Goal: Information Seeking & Learning: Learn about a topic

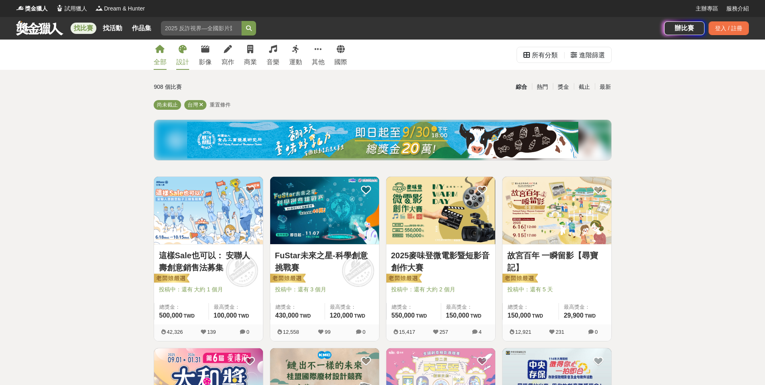
click at [184, 61] on div "設計" at bounding box center [182, 62] width 13 height 10
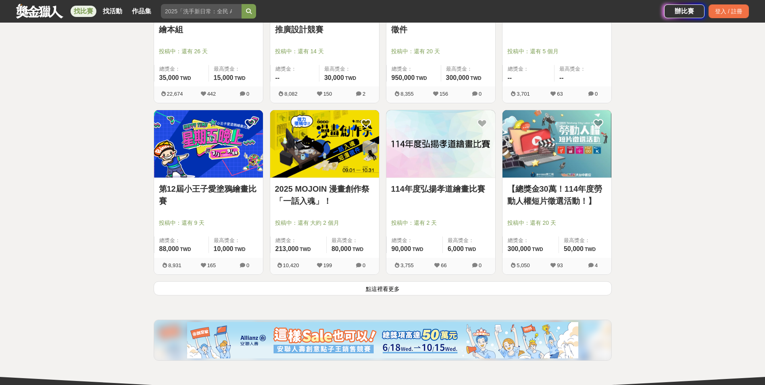
scroll to position [928, 0]
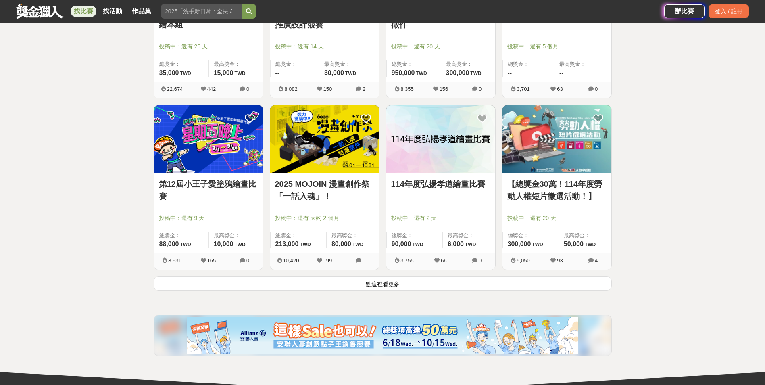
click at [385, 283] on button "點這裡看更多" at bounding box center [383, 283] width 458 height 14
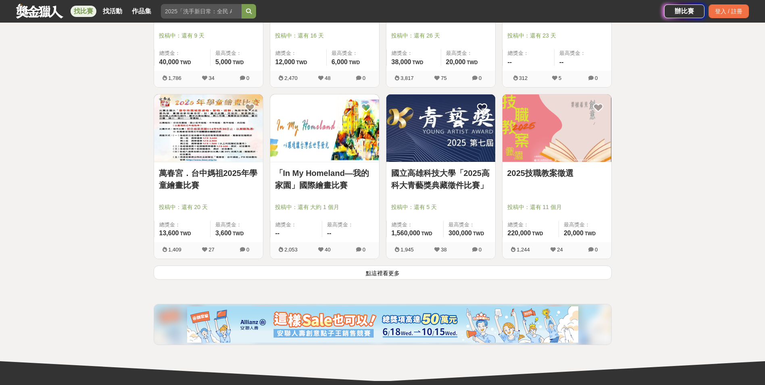
scroll to position [2017, 0]
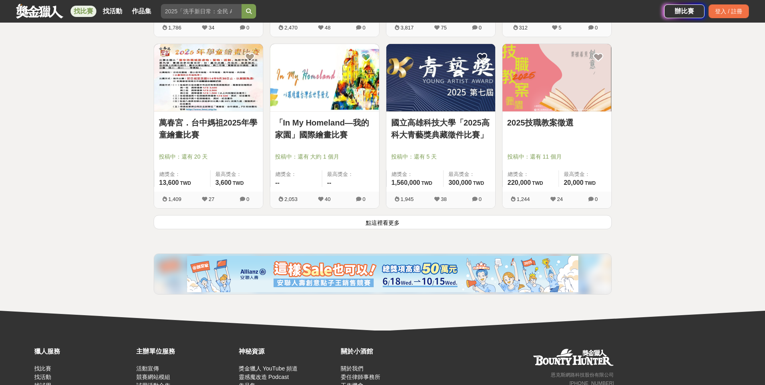
click at [388, 223] on button "點這裡看更多" at bounding box center [383, 222] width 458 height 14
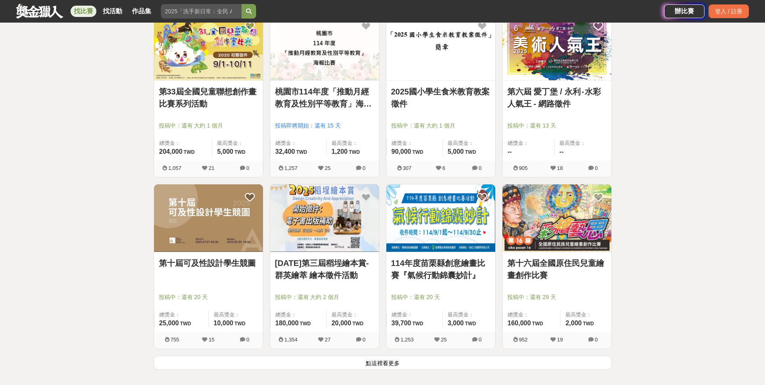
scroll to position [3065, 0]
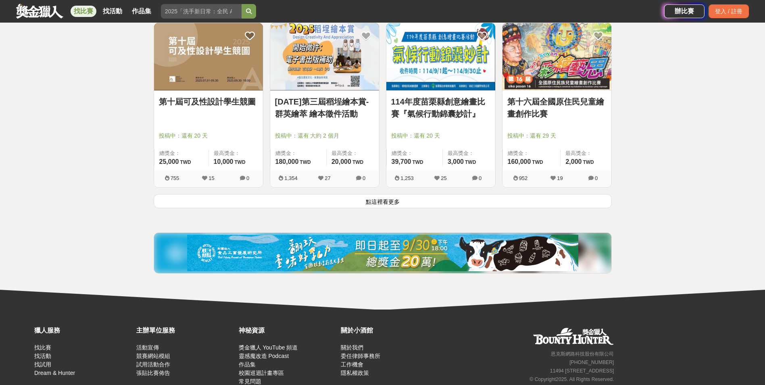
click at [392, 203] on button "點這裡看更多" at bounding box center [383, 201] width 458 height 14
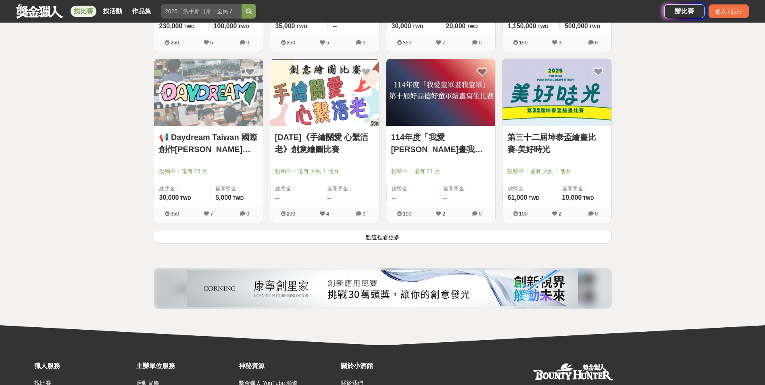
scroll to position [4074, 0]
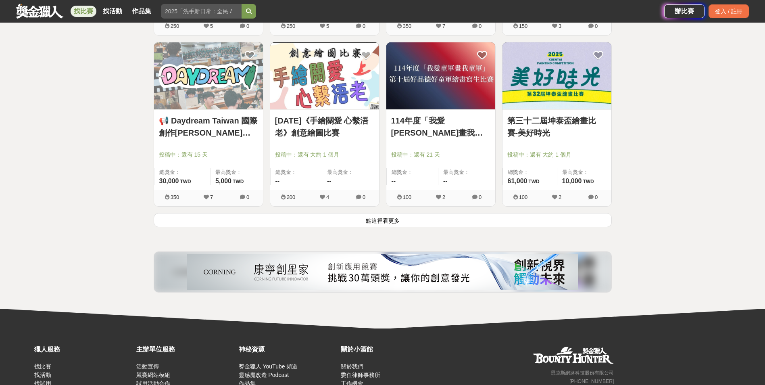
click at [388, 220] on button "點這裡看更多" at bounding box center [383, 220] width 458 height 14
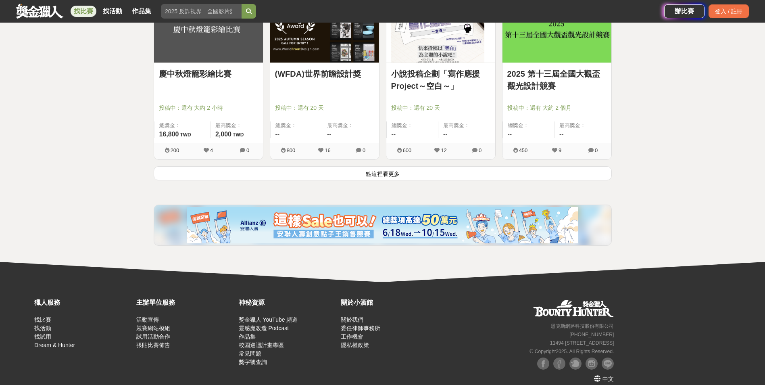
scroll to position [5158, 0]
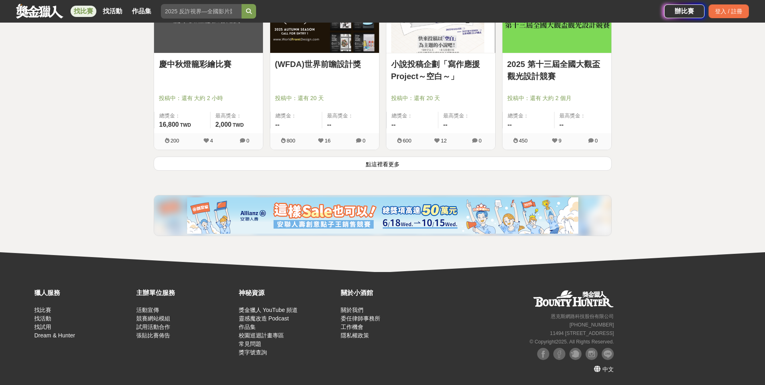
click at [394, 162] on button "點這裡看更多" at bounding box center [383, 163] width 458 height 14
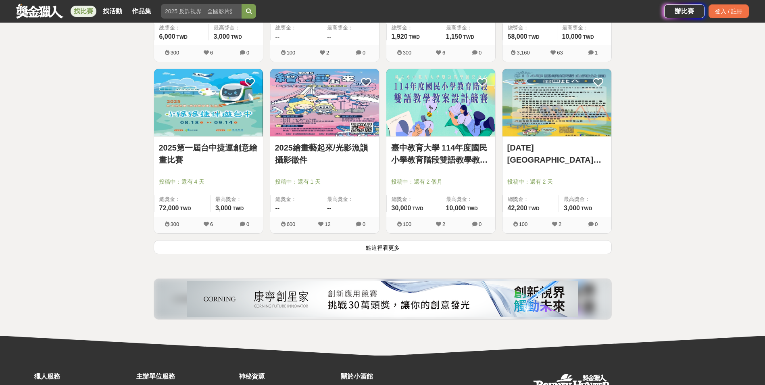
scroll to position [6186, 0]
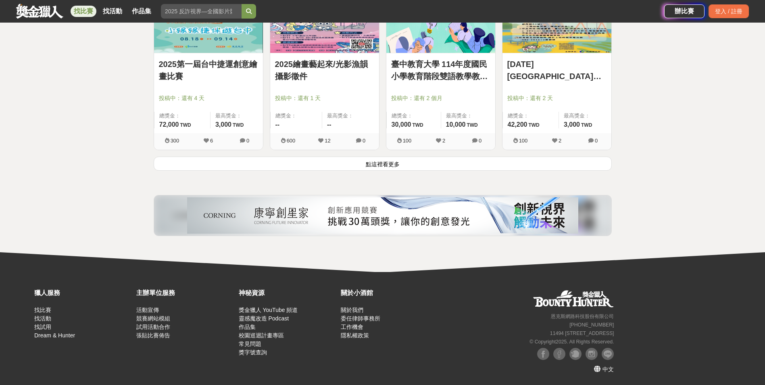
click at [390, 164] on button "點這裡看更多" at bounding box center [383, 163] width 458 height 14
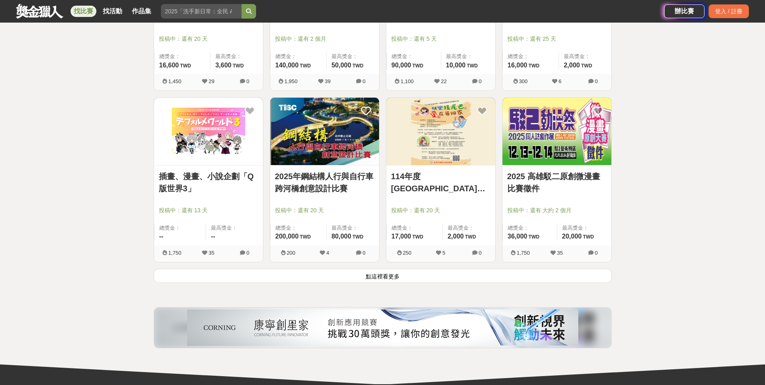
scroll to position [7213, 0]
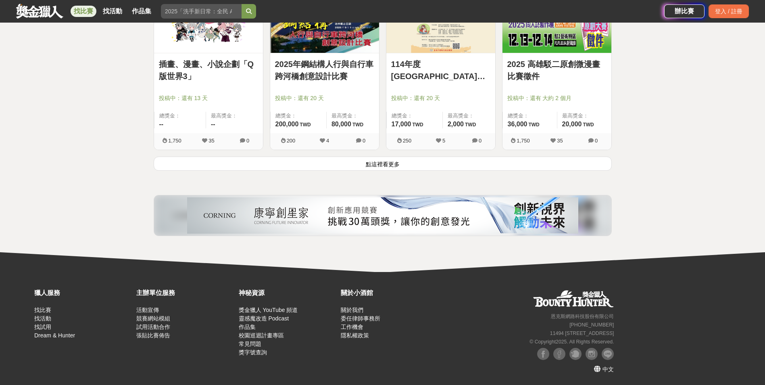
click at [393, 165] on button "點這裡看更多" at bounding box center [383, 163] width 458 height 14
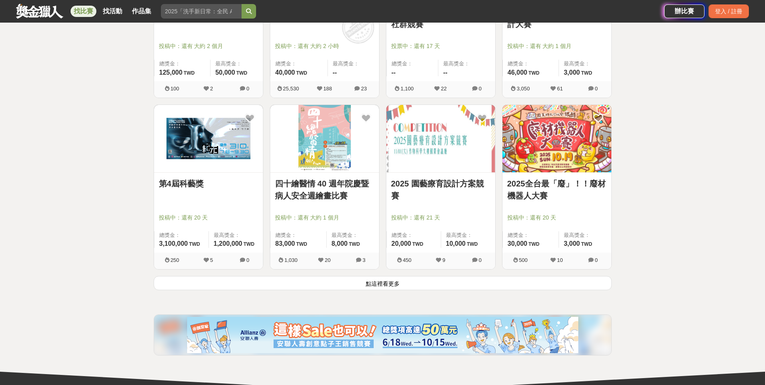
scroll to position [8141, 0]
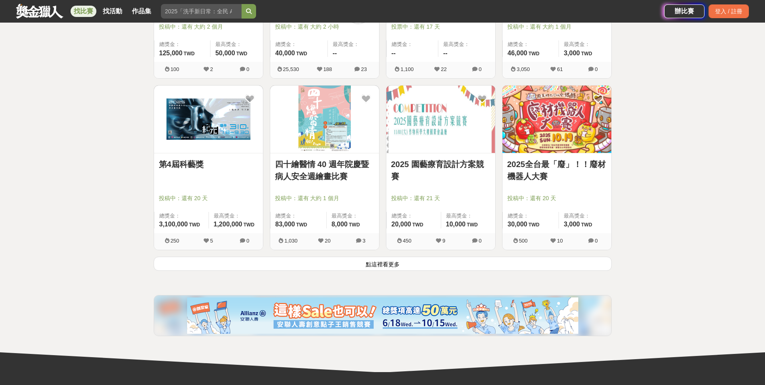
click at [386, 262] on button "點這裡看更多" at bounding box center [383, 264] width 458 height 14
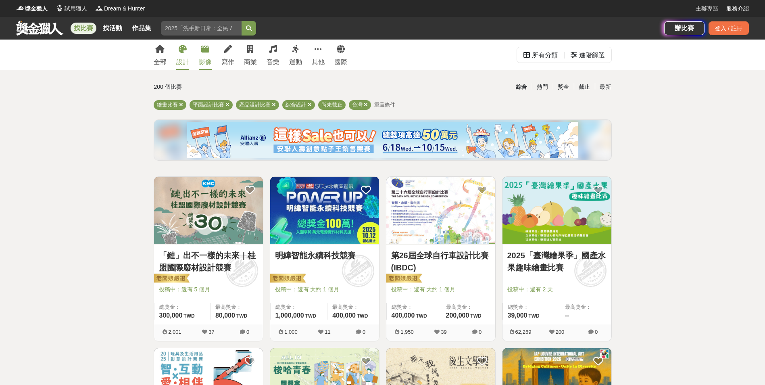
click at [204, 54] on link "影像" at bounding box center [205, 55] width 13 height 30
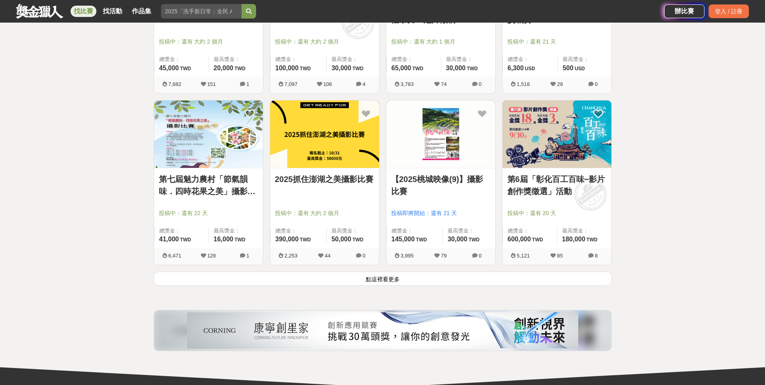
scroll to position [968, 0]
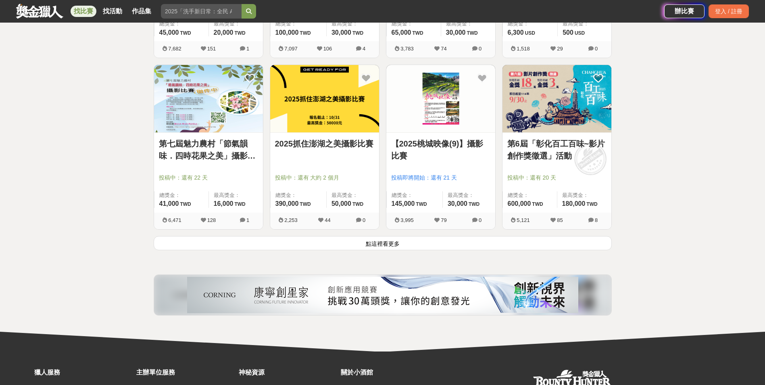
click at [381, 236] on button "點這裡看更多" at bounding box center [383, 243] width 458 height 14
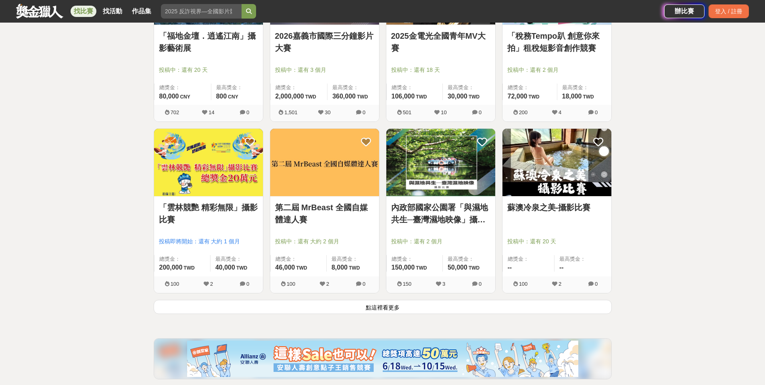
scroll to position [1936, 0]
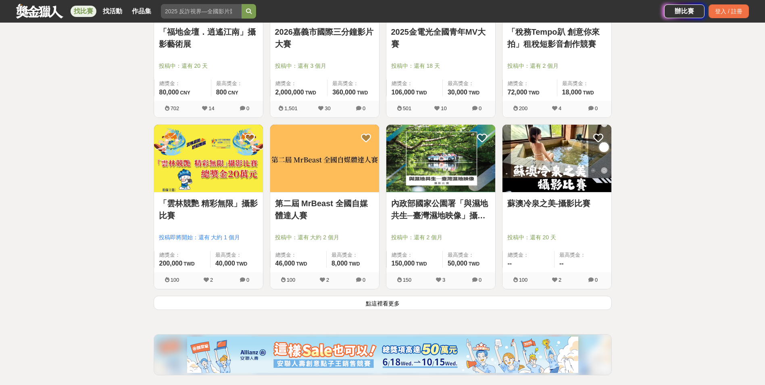
click at [373, 301] on button "點這裡看更多" at bounding box center [383, 303] width 458 height 14
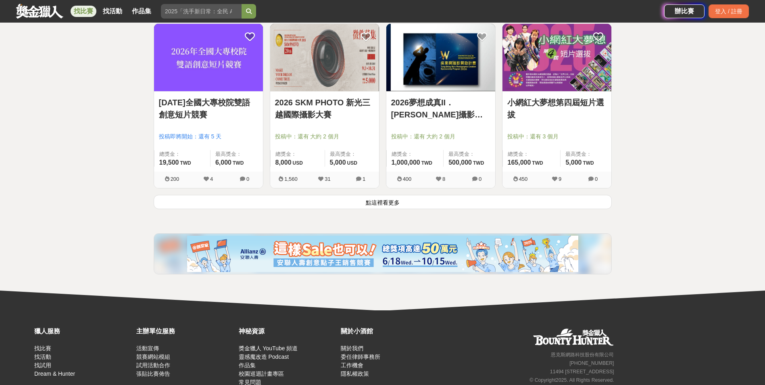
scroll to position [3065, 0]
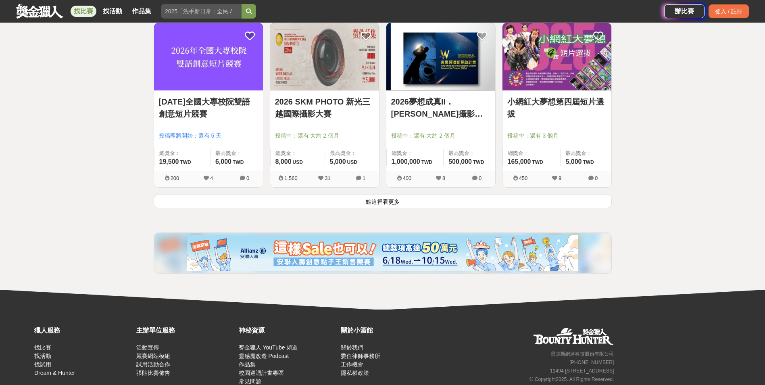
click at [381, 199] on button "點這裡看更多" at bounding box center [383, 201] width 458 height 14
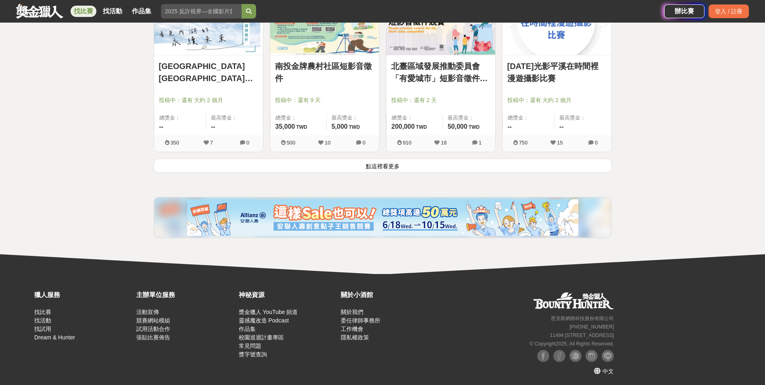
scroll to position [4130, 0]
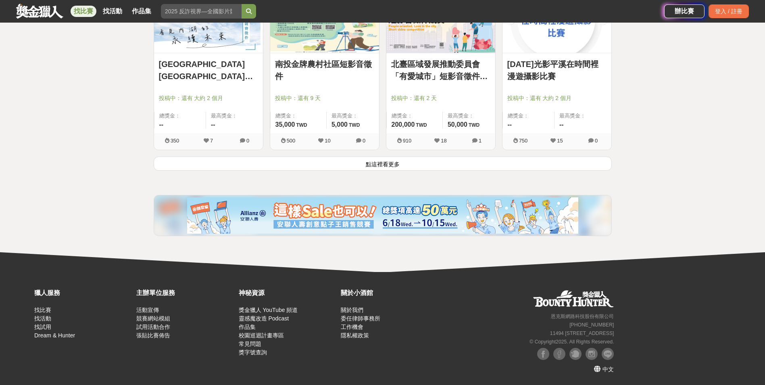
click at [374, 165] on button "點這裡看更多" at bounding box center [383, 163] width 458 height 14
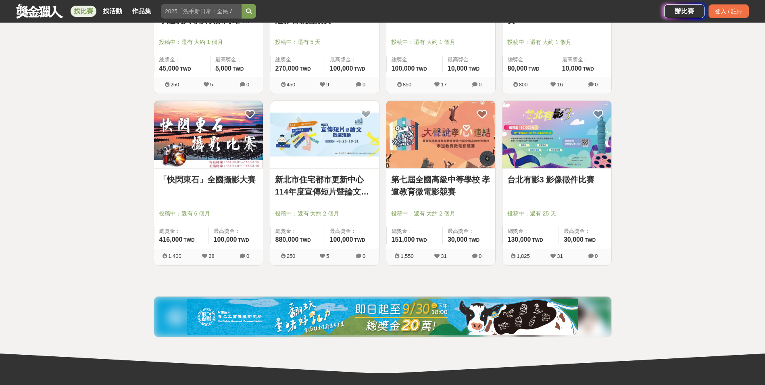
scroll to position [4372, 0]
